Goal: Use online tool/utility: Utilize a website feature to perform a specific function

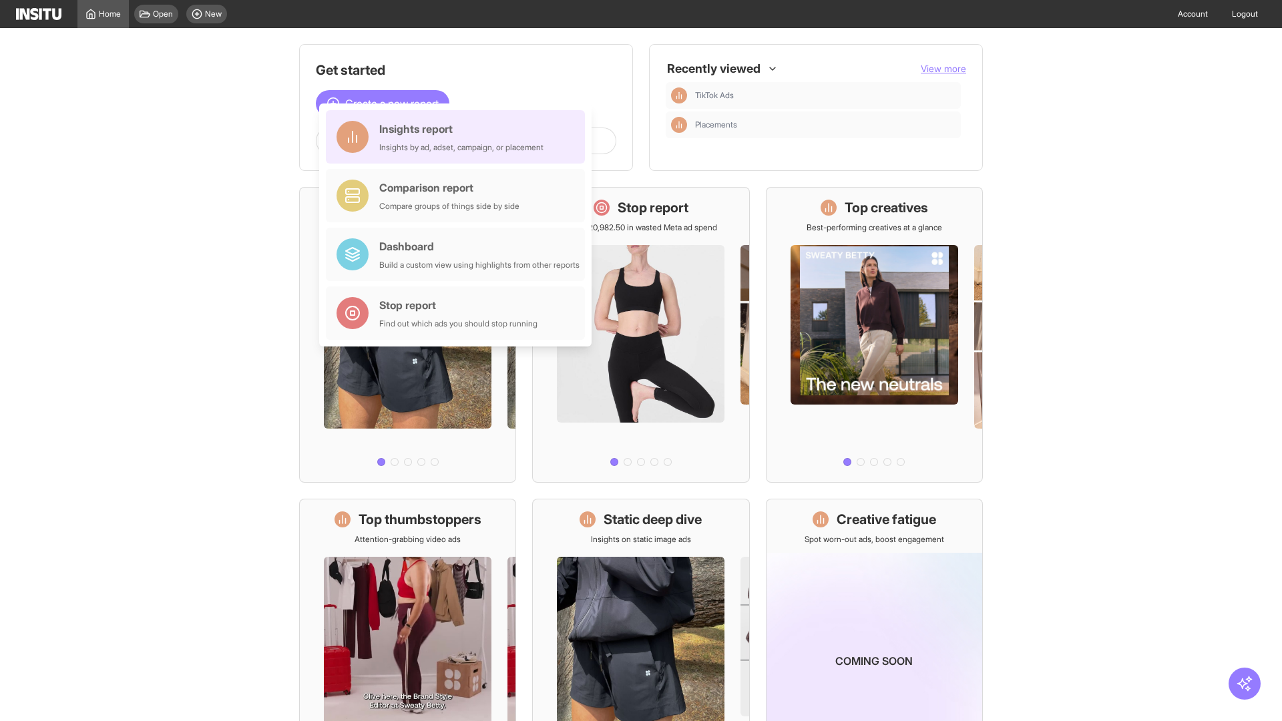
click at [459, 137] on div "Insights report Insights by ad, adset, campaign, or placement" at bounding box center [461, 137] width 164 height 32
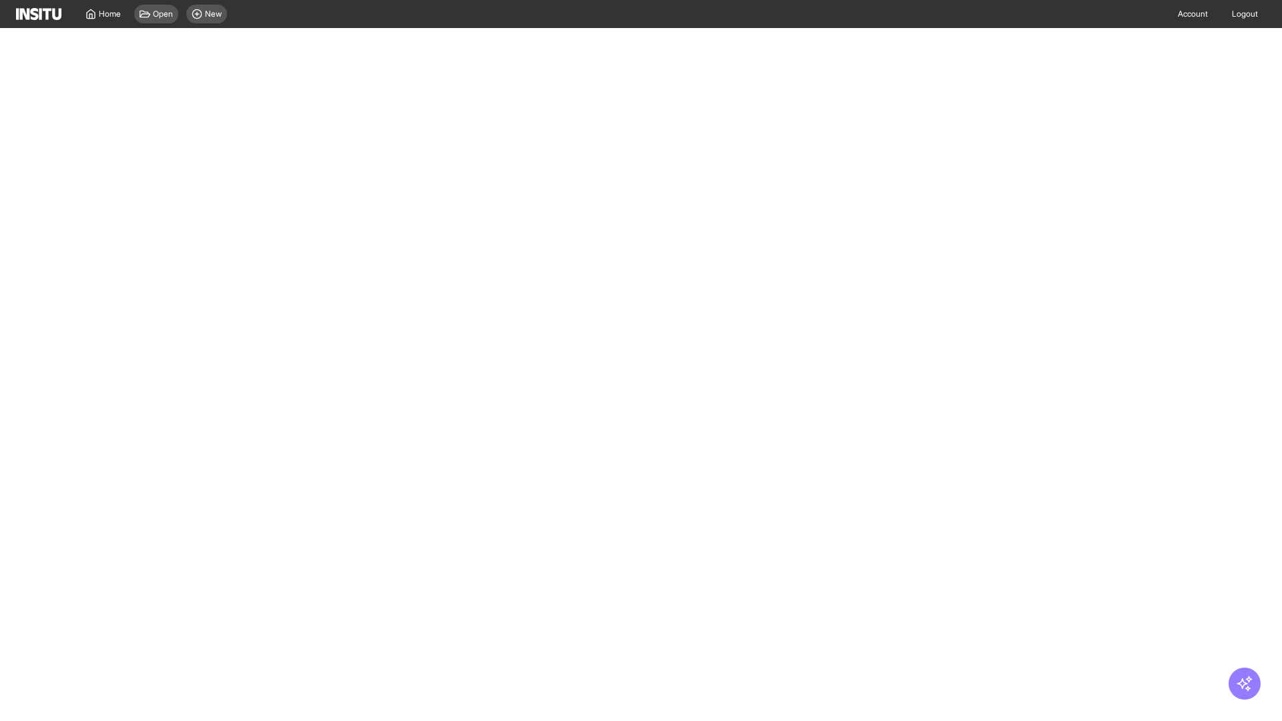
select select "**"
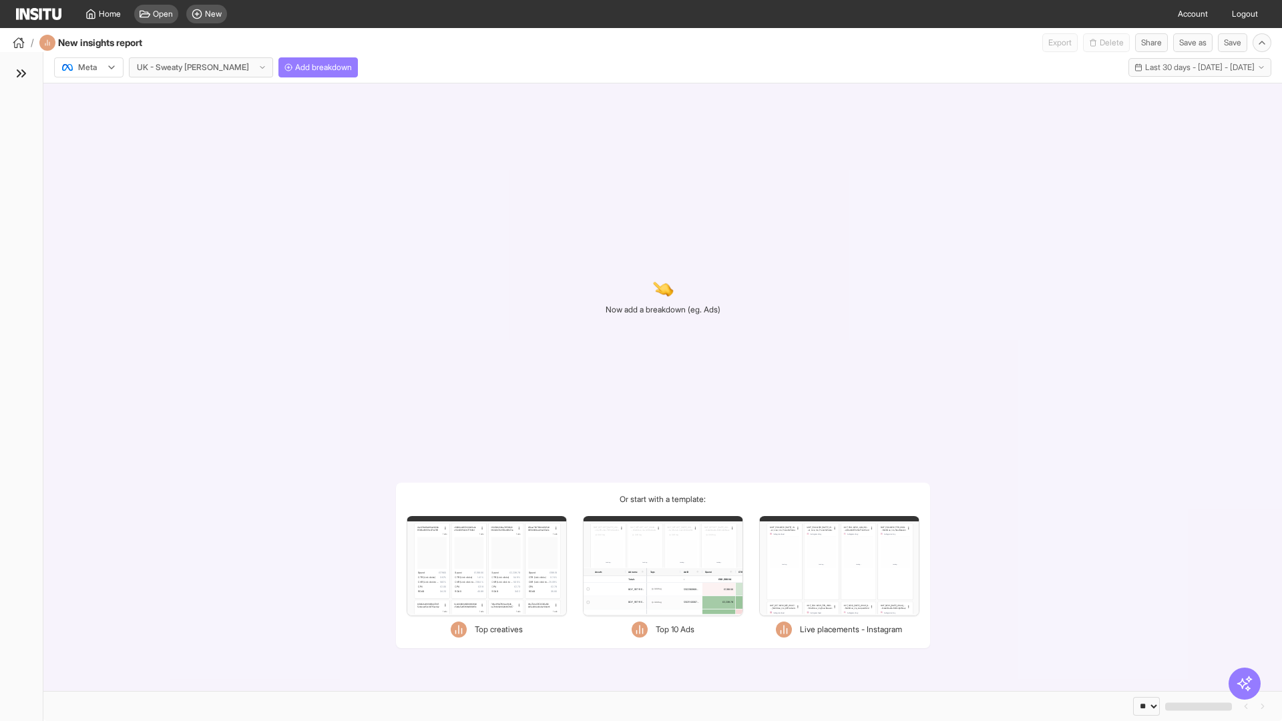
click at [89, 67] on div at bounding box center [79, 67] width 37 height 13
click at [88, 96] on span "Meta" at bounding box center [88, 96] width 18 height 12
click at [295, 67] on span "Add breakdown" at bounding box center [323, 67] width 57 height 11
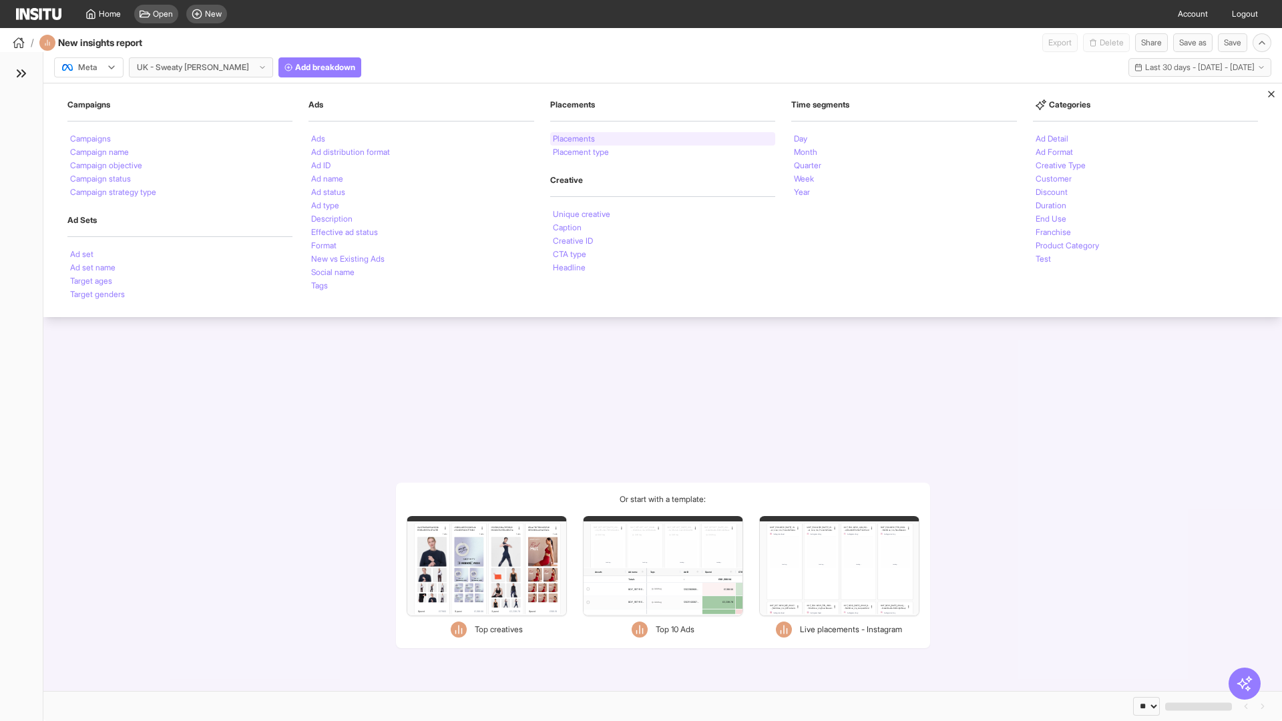
click at [575, 139] on li "Placements" at bounding box center [574, 139] width 42 height 8
